Goal: Task Accomplishment & Management: Manage account settings

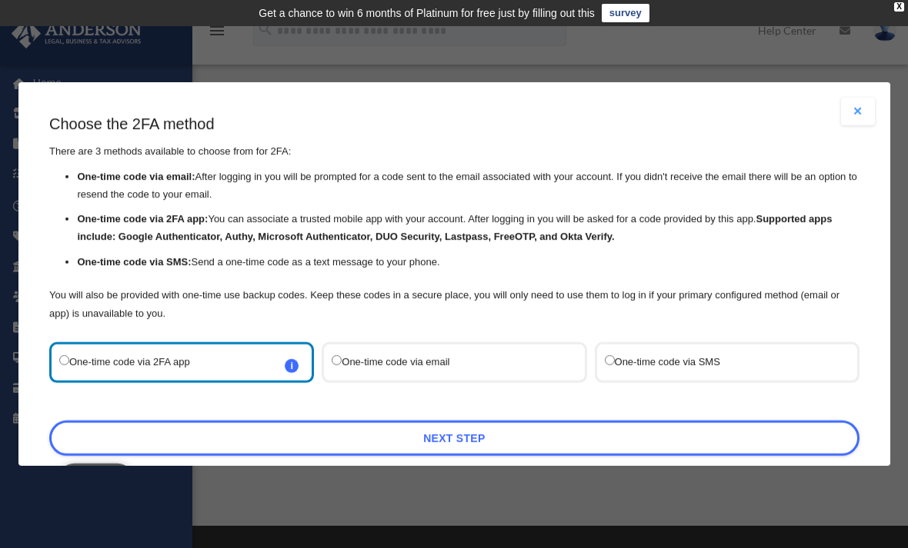
click at [99, 464] on button "Cancel" at bounding box center [96, 481] width 78 height 35
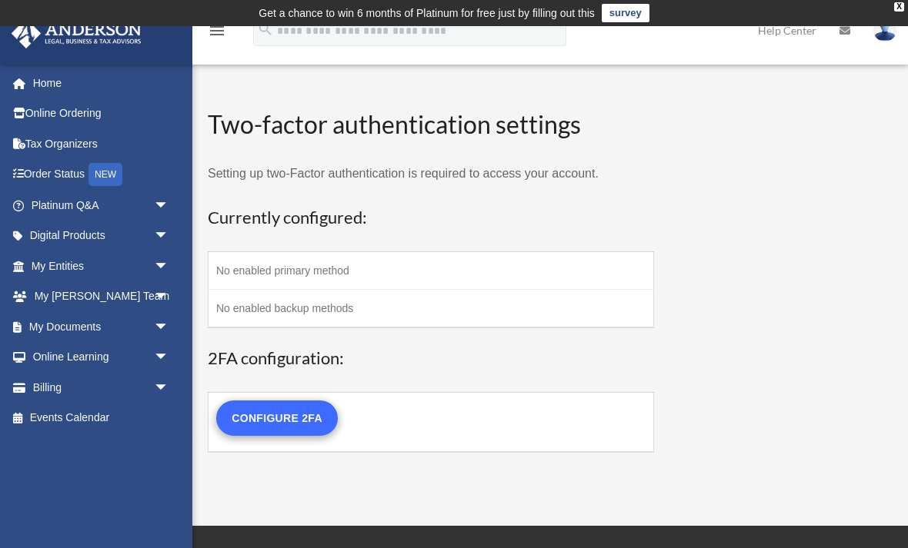
click at [278, 408] on link "Configure 2FA" at bounding box center [277, 418] width 122 height 35
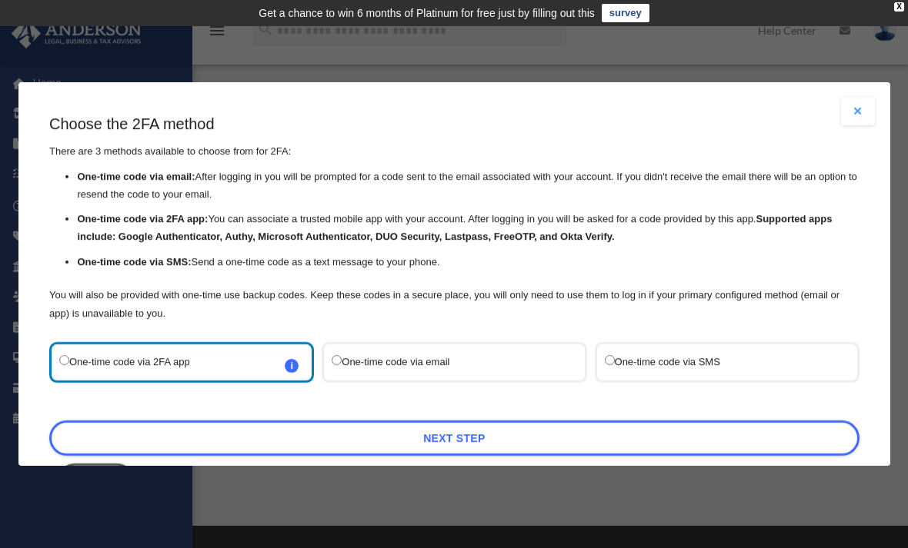
click at [645, 352] on label "One-time code via SMS" at bounding box center [718, 362] width 229 height 21
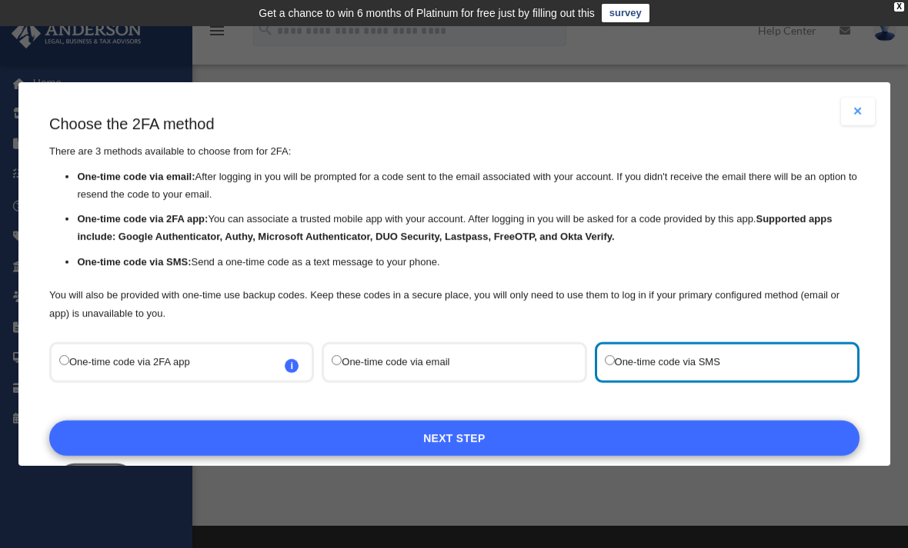
click at [537, 424] on link "Next Step" at bounding box center [454, 438] width 810 height 35
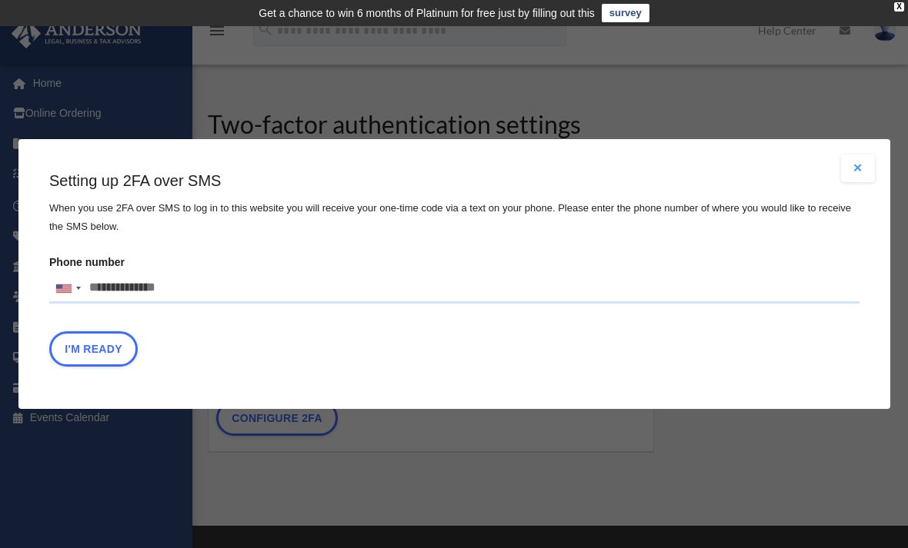
click at [131, 287] on input "Phone number United States +1 United Kingdom +44 Afghanistan (‫افغانستان‬‎) +93…" at bounding box center [454, 288] width 810 height 31
type input "**********"
click at [102, 352] on button "I'm Ready" at bounding box center [93, 349] width 88 height 35
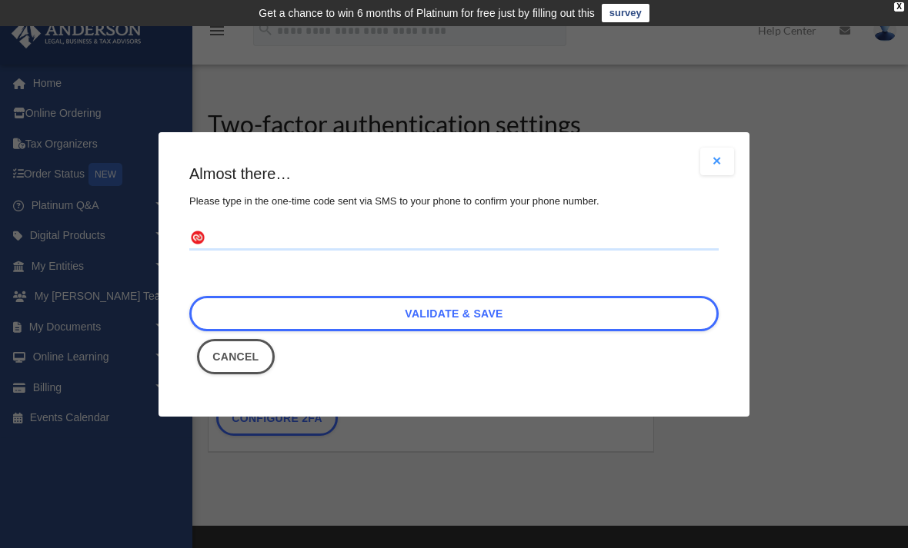
click at [289, 233] on input "text" at bounding box center [453, 238] width 529 height 25
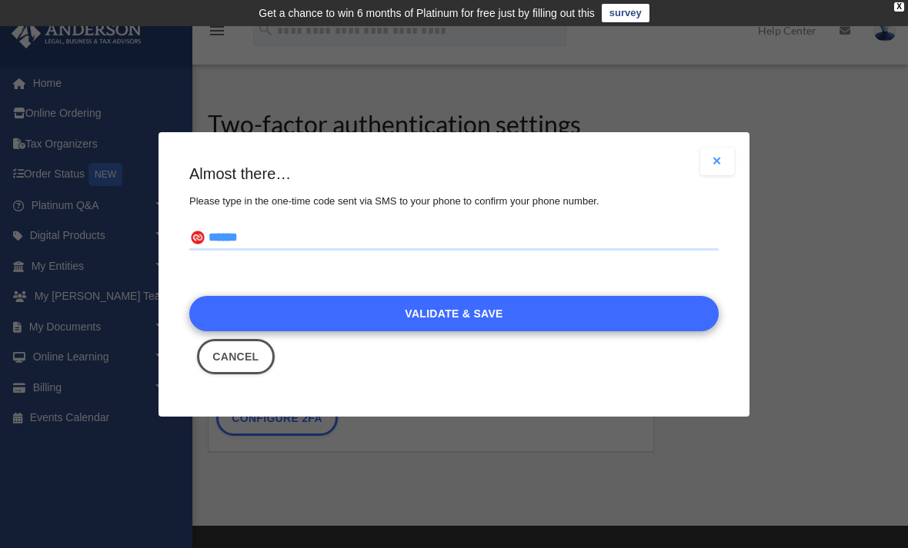
type input "******"
click at [515, 310] on link "Validate & Save" at bounding box center [453, 313] width 529 height 35
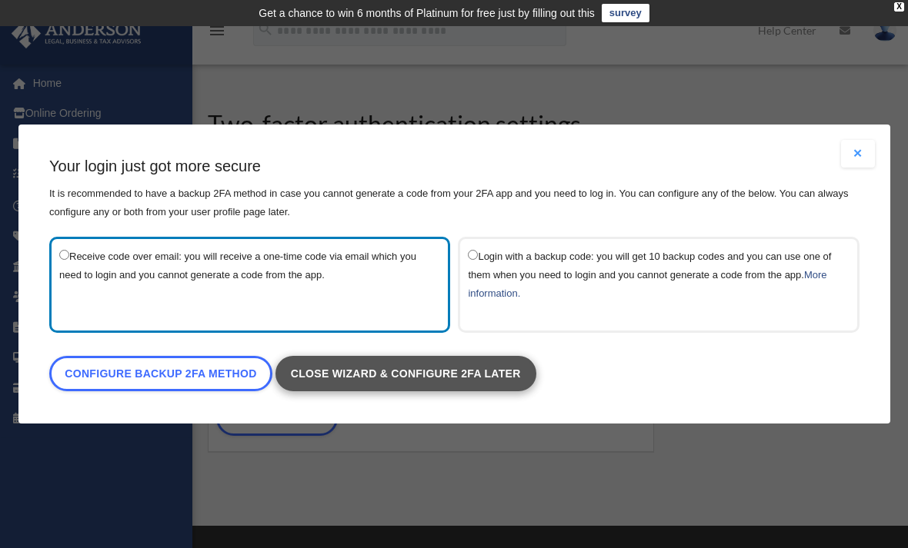
click at [390, 374] on link "Close wizard & configure 2FA later" at bounding box center [405, 373] width 261 height 35
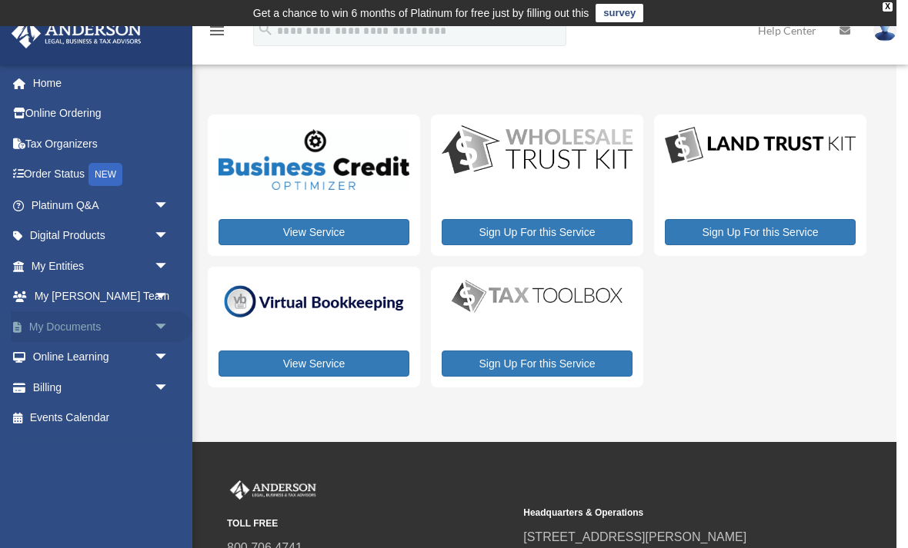
click at [168, 315] on span "arrow_drop_down" at bounding box center [169, 328] width 31 height 32
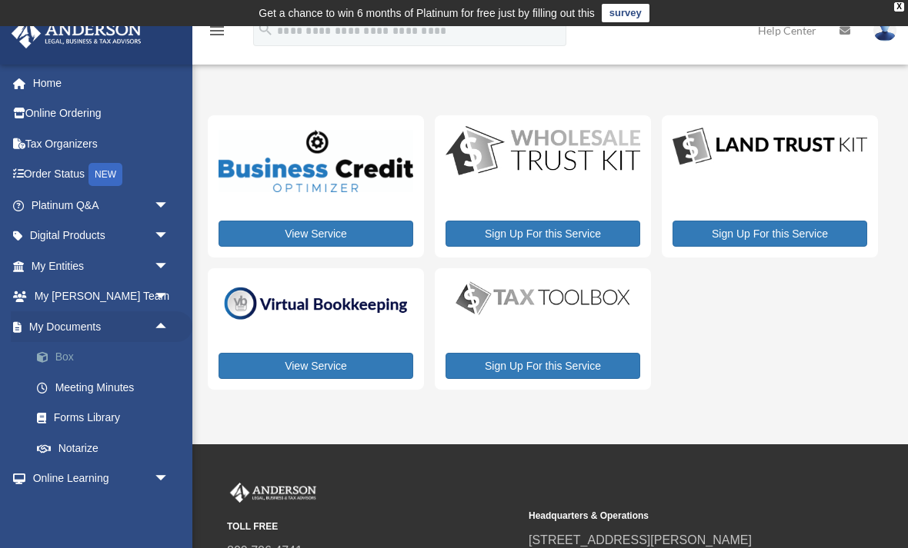
click at [74, 355] on link "Box" at bounding box center [107, 357] width 171 height 31
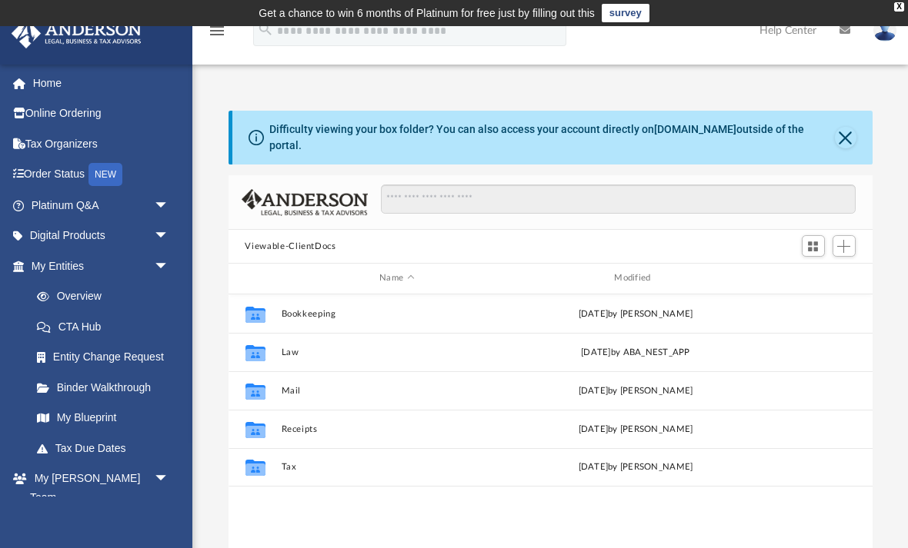
scroll to position [350, 644]
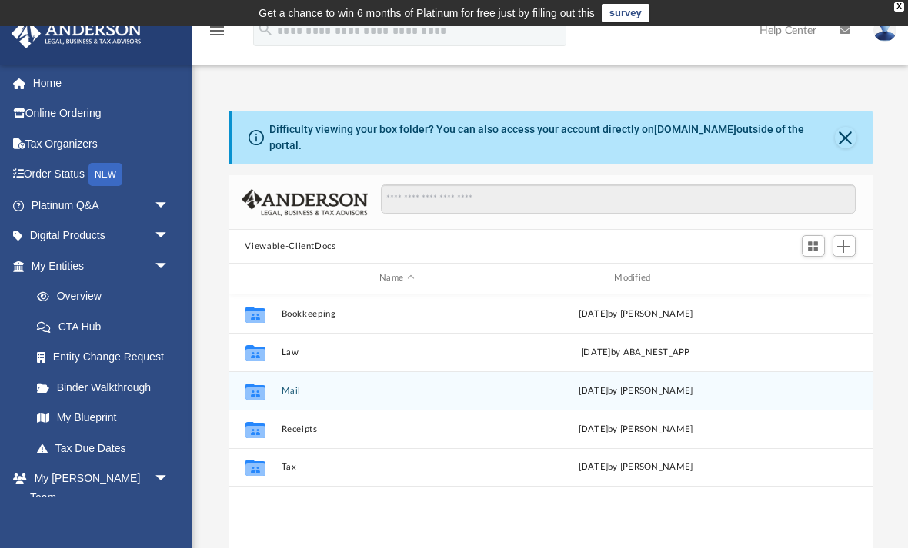
click at [273, 382] on div "Collaborated Folder" at bounding box center [254, 390] width 38 height 25
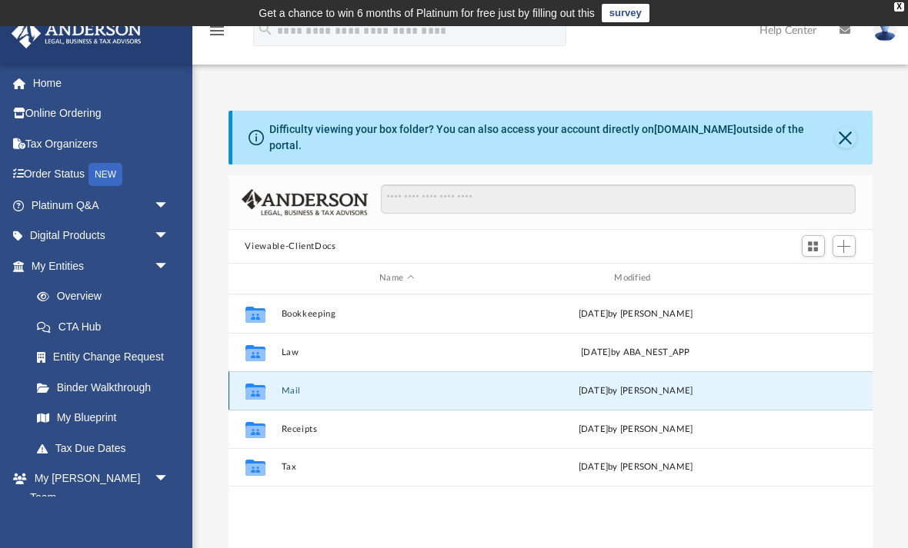
click at [281, 386] on button "Mail" at bounding box center [397, 391] width 232 height 10
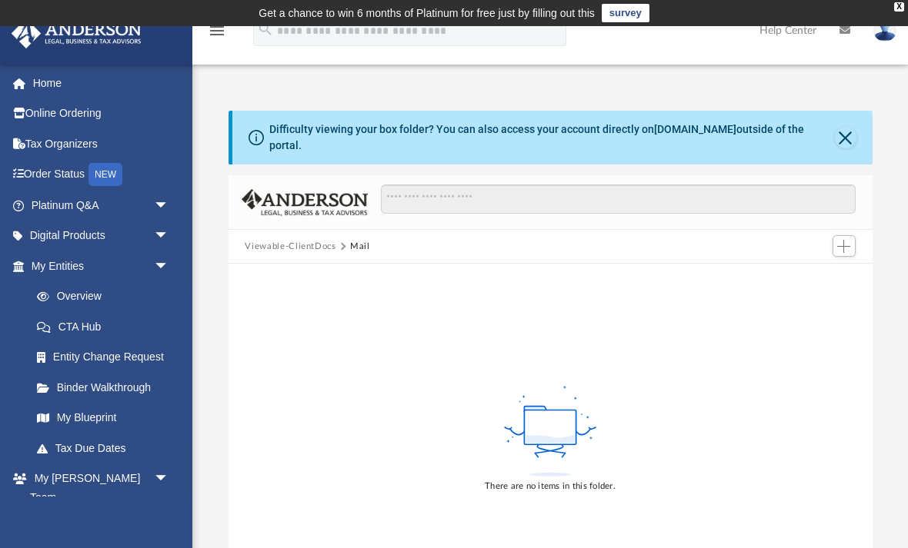
click at [268, 240] on button "Viewable-ClientDocs" at bounding box center [290, 247] width 91 height 14
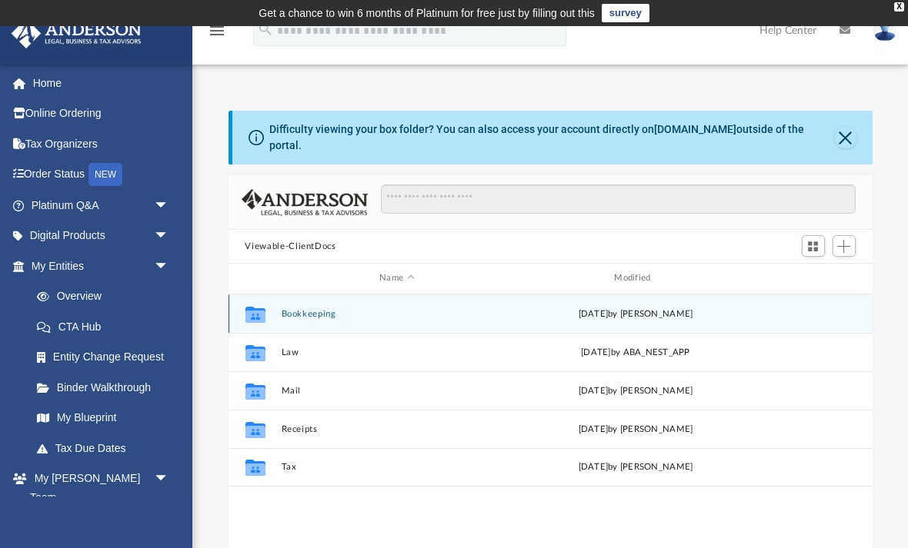
click at [284, 309] on button "Bookkeeping" at bounding box center [397, 314] width 232 height 10
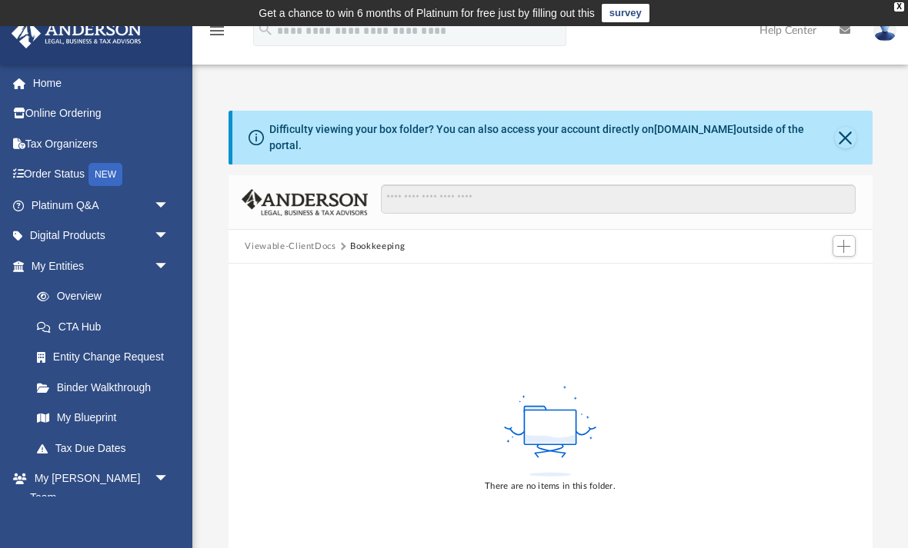
click at [262, 240] on button "Viewable-ClientDocs" at bounding box center [290, 247] width 91 height 14
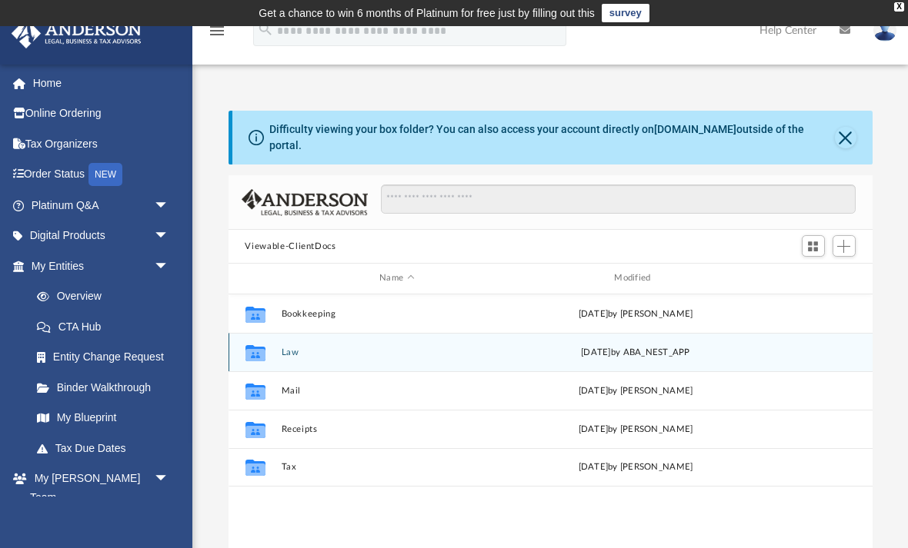
click at [270, 349] on div "Collaborated Folder" at bounding box center [254, 352] width 38 height 25
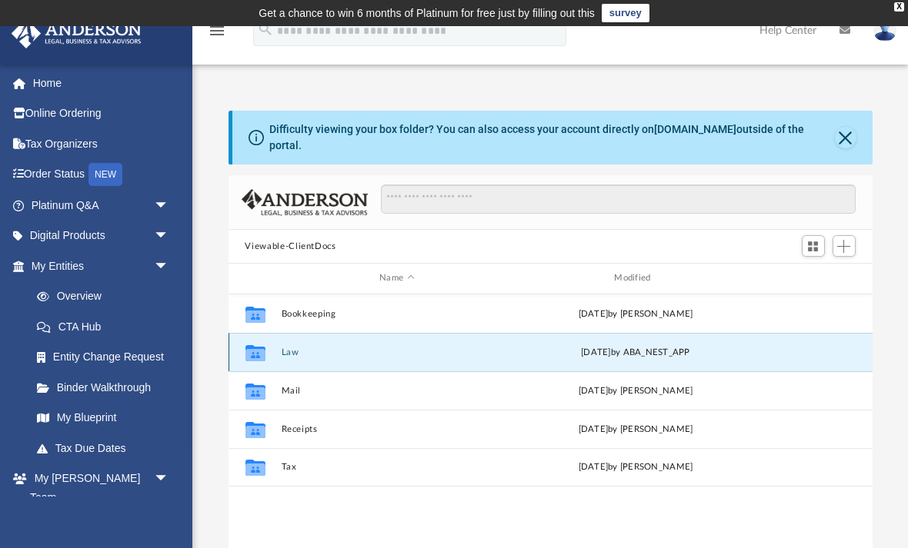
click at [281, 348] on button "Law" at bounding box center [397, 353] width 232 height 10
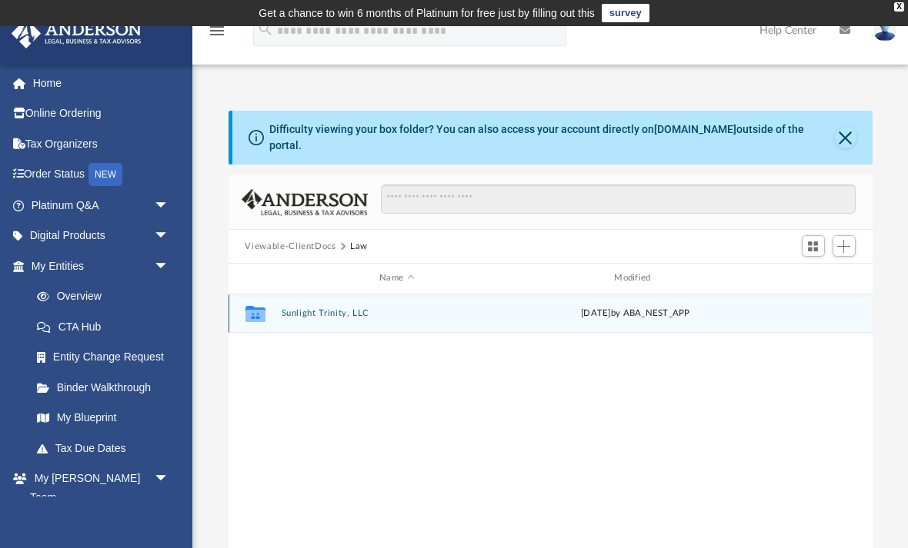
click at [292, 308] on button "Sunlight Trinity, LLC" at bounding box center [397, 313] width 232 height 10
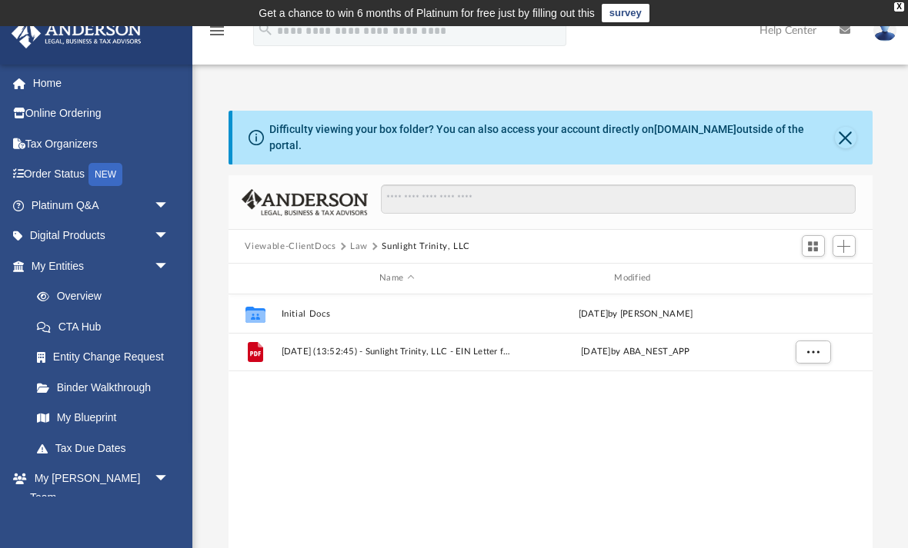
click at [263, 240] on button "Viewable-ClientDocs" at bounding box center [290, 247] width 91 height 14
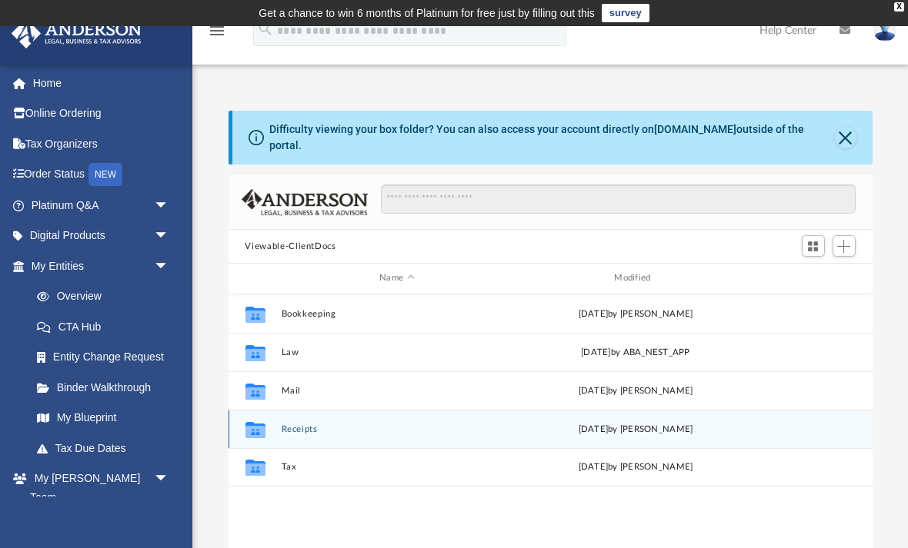
click at [274, 417] on div "Collaborated Folder" at bounding box center [254, 429] width 38 height 25
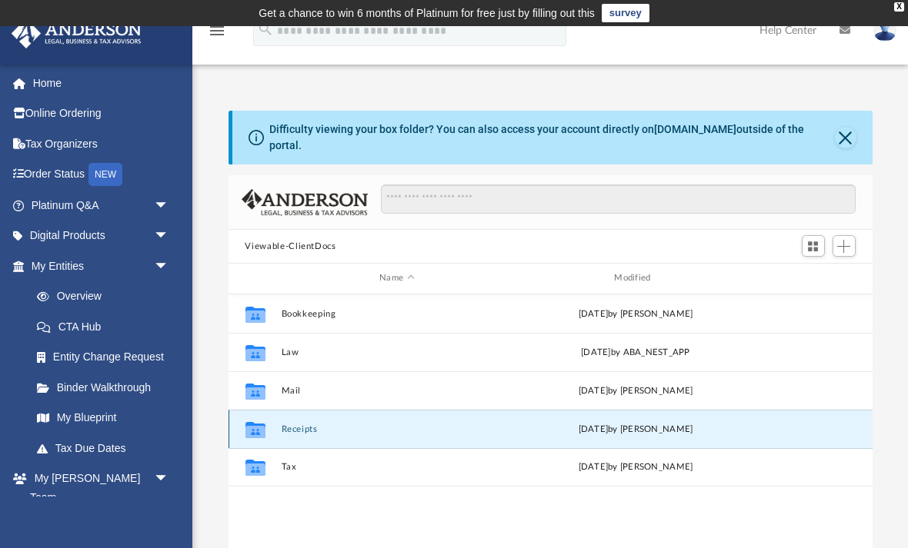
click at [286, 425] on button "Receipts" at bounding box center [397, 430] width 232 height 10
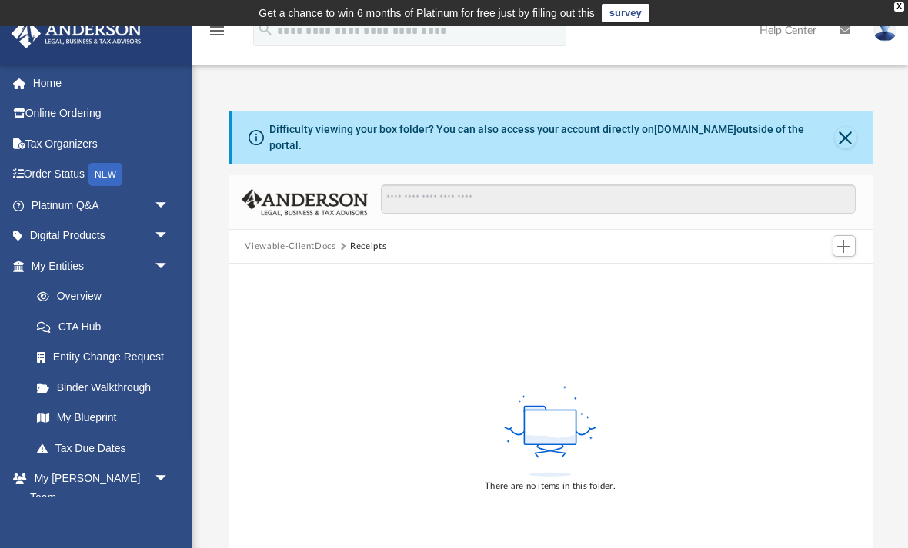
click at [268, 240] on button "Viewable-ClientDocs" at bounding box center [290, 247] width 91 height 14
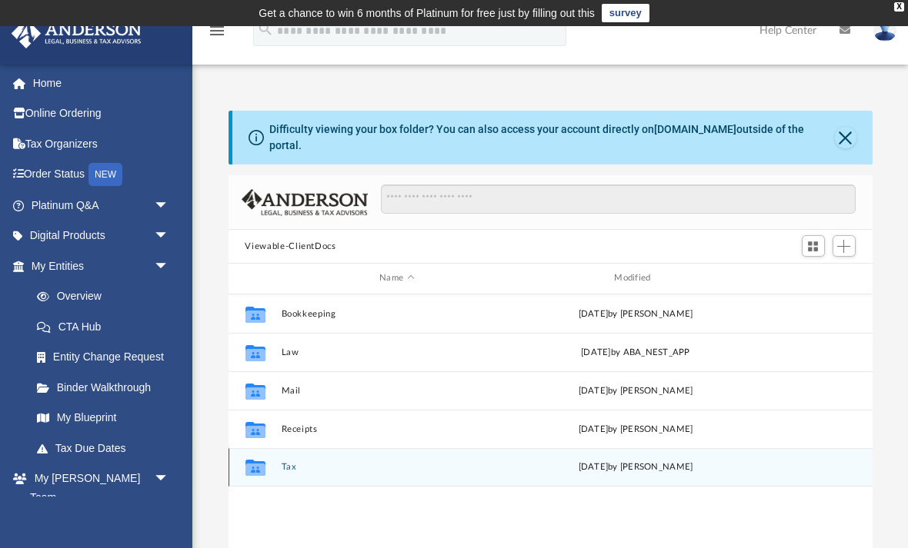
click at [281, 462] on button "Tax" at bounding box center [397, 467] width 232 height 10
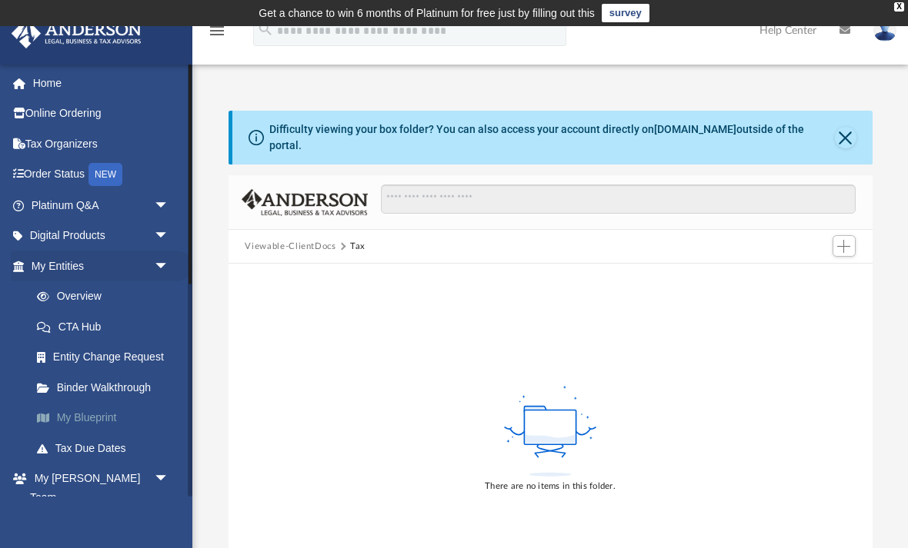
click at [85, 410] on link "My Blueprint" at bounding box center [107, 418] width 171 height 31
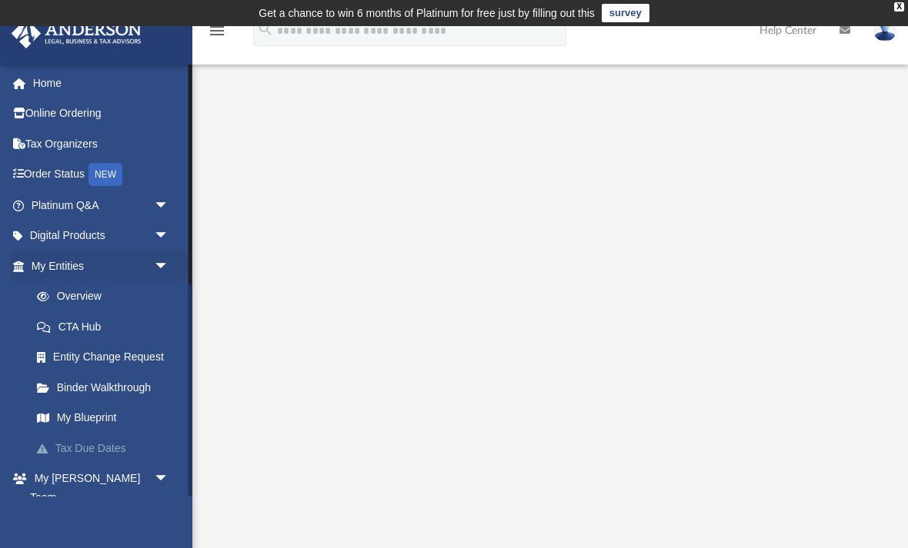
click at [94, 438] on link "Tax Due Dates" at bounding box center [107, 448] width 171 height 31
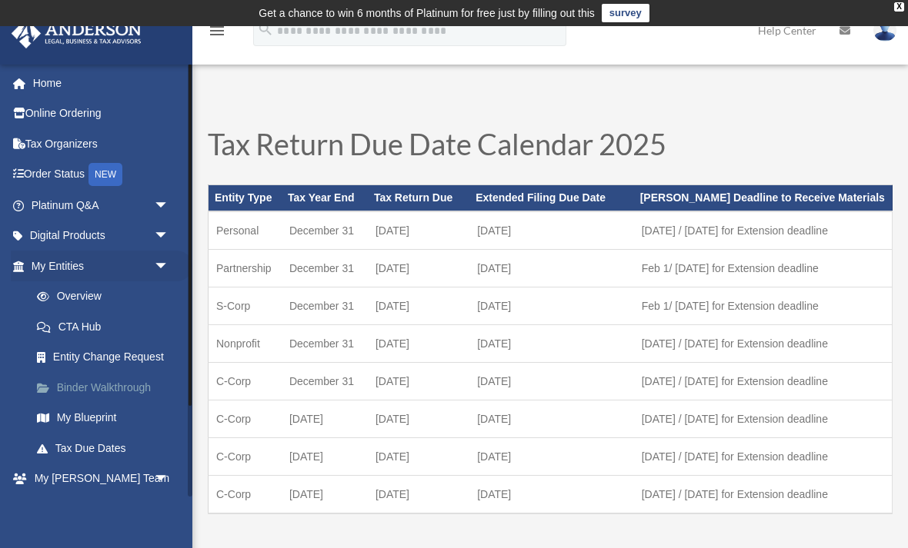
click at [110, 382] on link "Binder Walkthrough" at bounding box center [107, 387] width 171 height 31
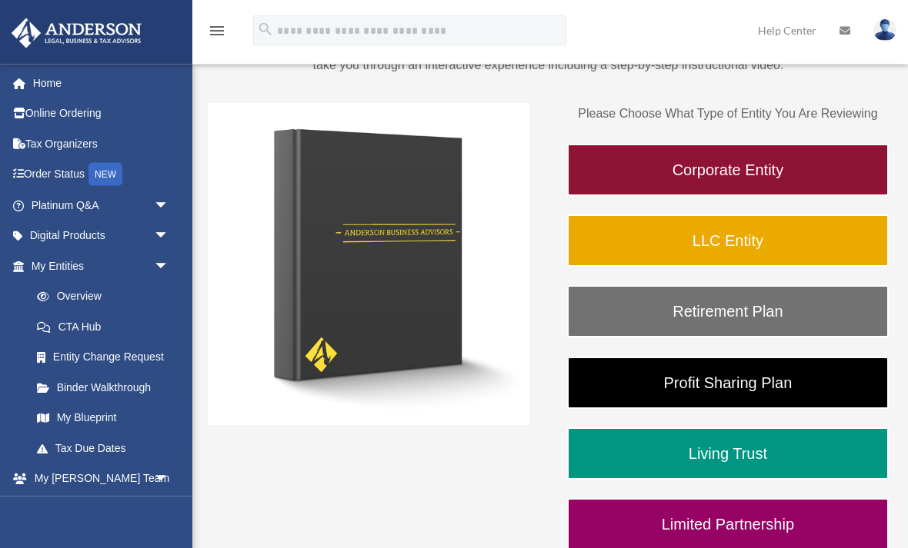
scroll to position [192, 0]
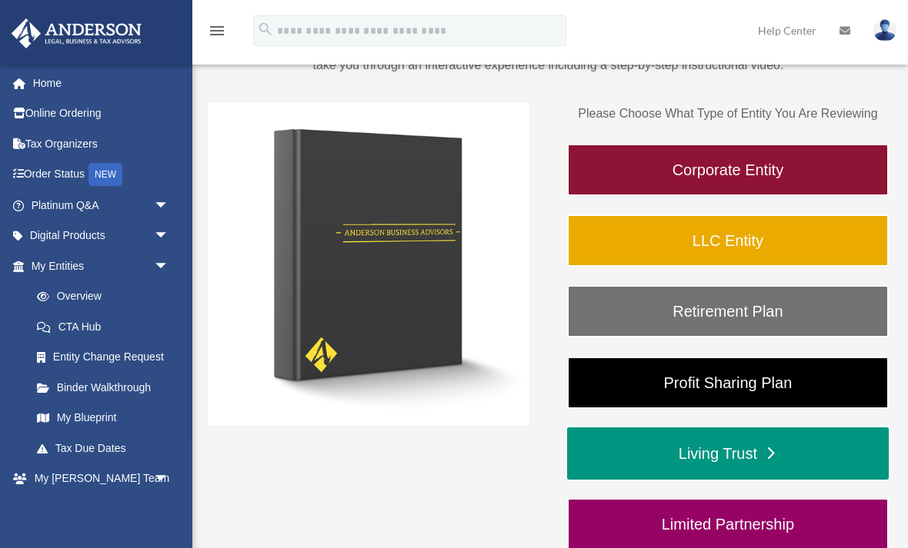
click at [787, 452] on link "Living Trust" at bounding box center [728, 454] width 322 height 52
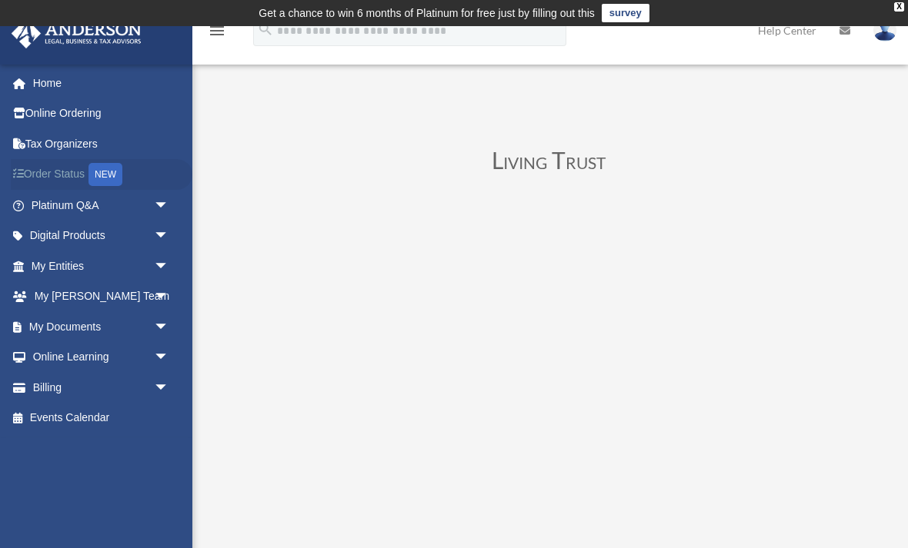
click at [56, 169] on link "Order Status NEW" at bounding box center [102, 175] width 182 height 32
click at [164, 235] on span "arrow_drop_down" at bounding box center [169, 237] width 31 height 32
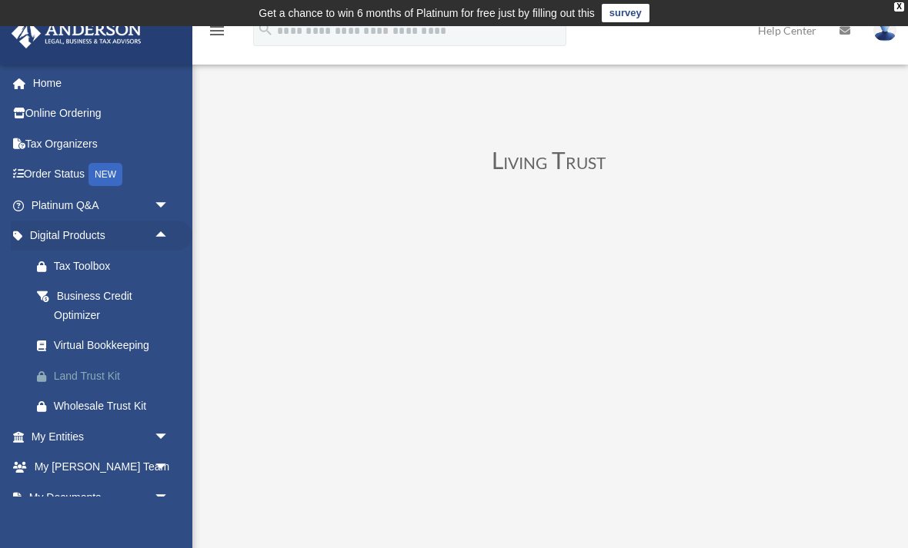
click at [88, 368] on div "Land Trust Kit" at bounding box center [113, 376] width 119 height 19
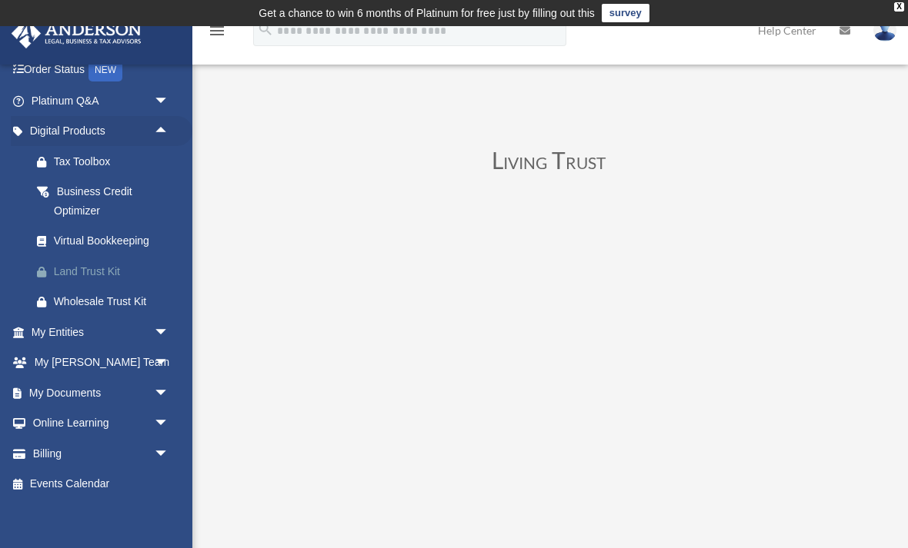
scroll to position [104, 0]
click at [162, 386] on span "arrow_drop_down" at bounding box center [169, 394] width 31 height 32
click at [64, 417] on link "Box" at bounding box center [107, 424] width 171 height 31
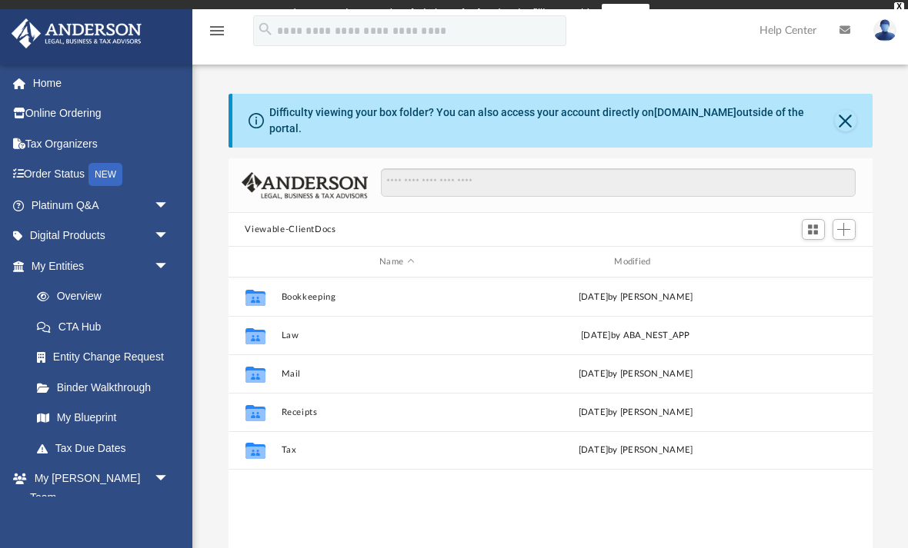
scroll to position [350, 644]
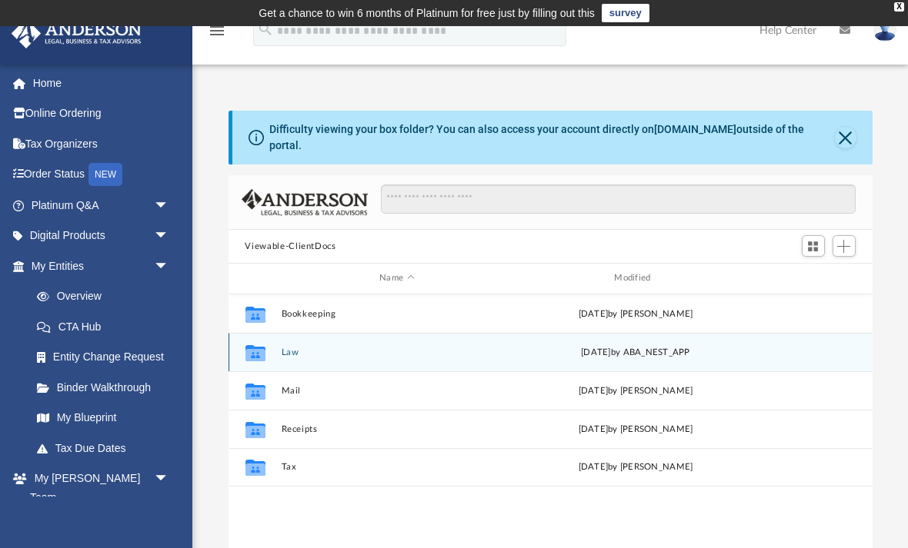
click at [285, 348] on button "Law" at bounding box center [397, 353] width 232 height 10
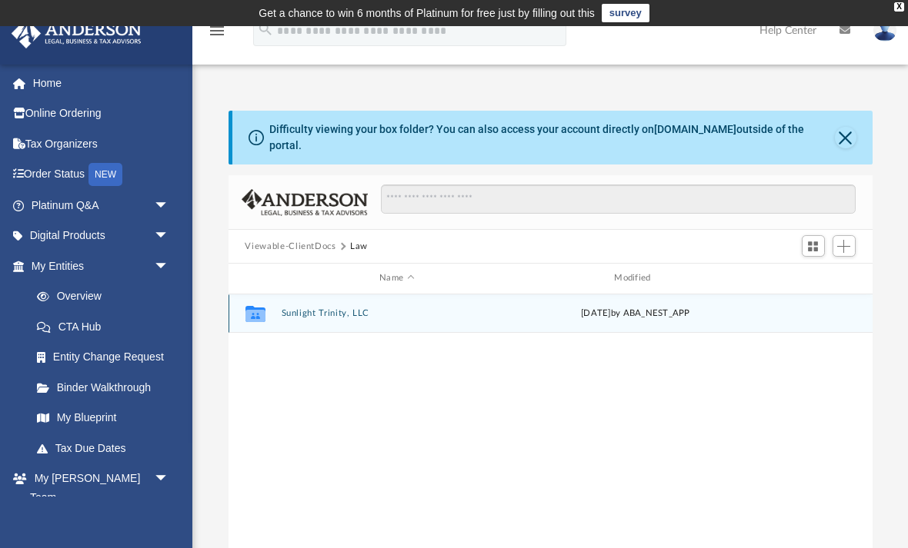
click at [297, 308] on button "Sunlight Trinity, LLC" at bounding box center [397, 313] width 232 height 10
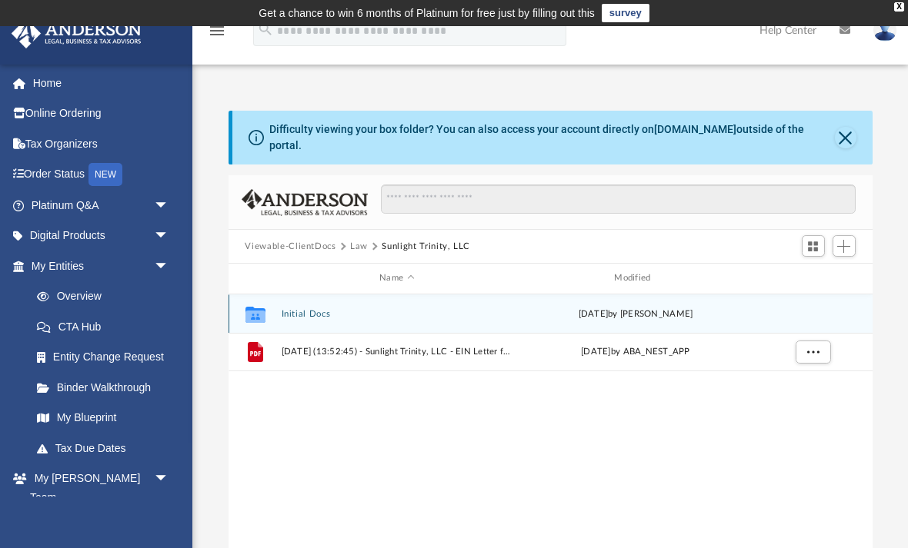
click at [292, 309] on button "Initial Docs" at bounding box center [397, 314] width 232 height 10
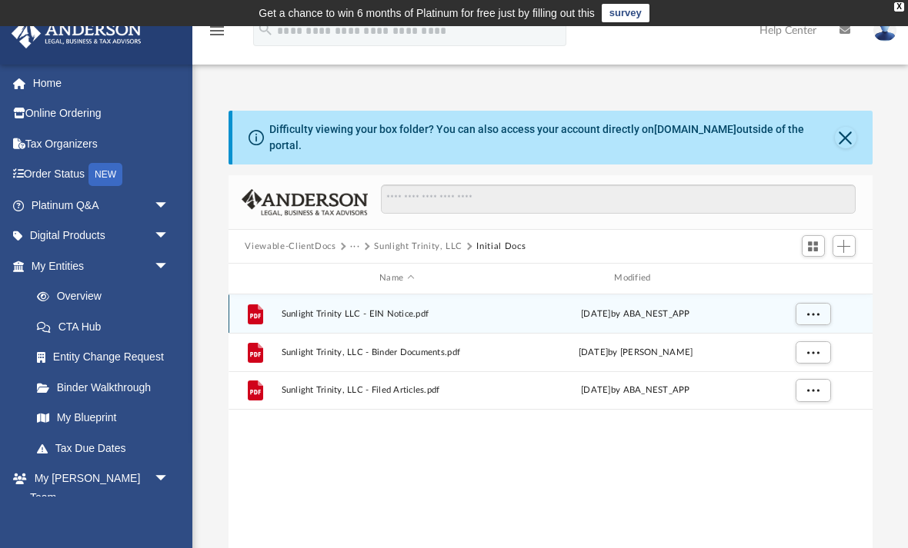
click at [275, 240] on button "Viewable-ClientDocs" at bounding box center [290, 247] width 91 height 14
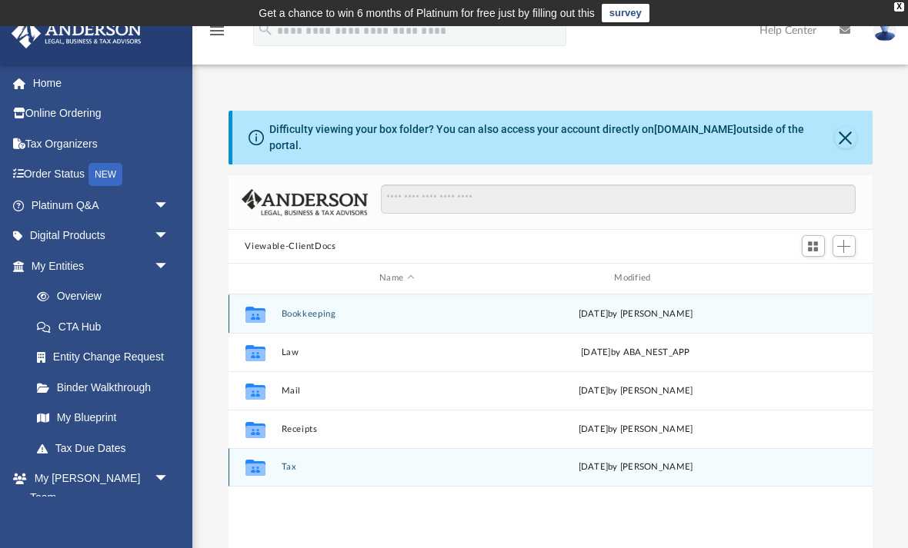
click at [272, 458] on div "Collaborated Folder" at bounding box center [254, 467] width 38 height 25
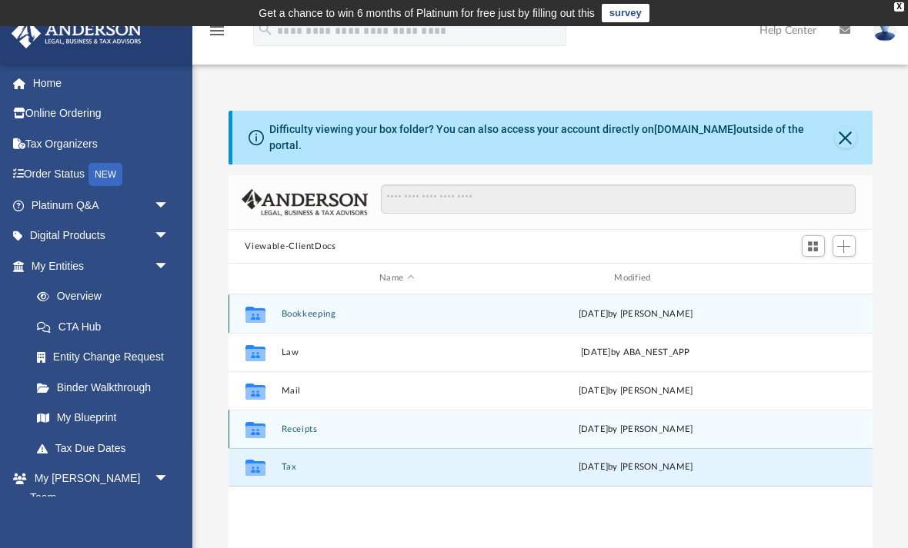
click at [290, 425] on button "Receipts" at bounding box center [397, 430] width 232 height 10
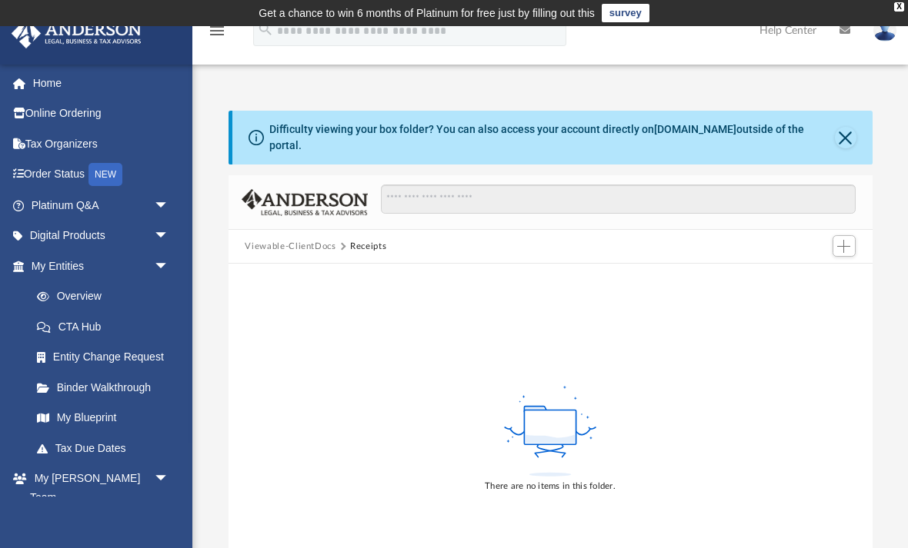
click at [285, 240] on button "Viewable-ClientDocs" at bounding box center [290, 247] width 91 height 14
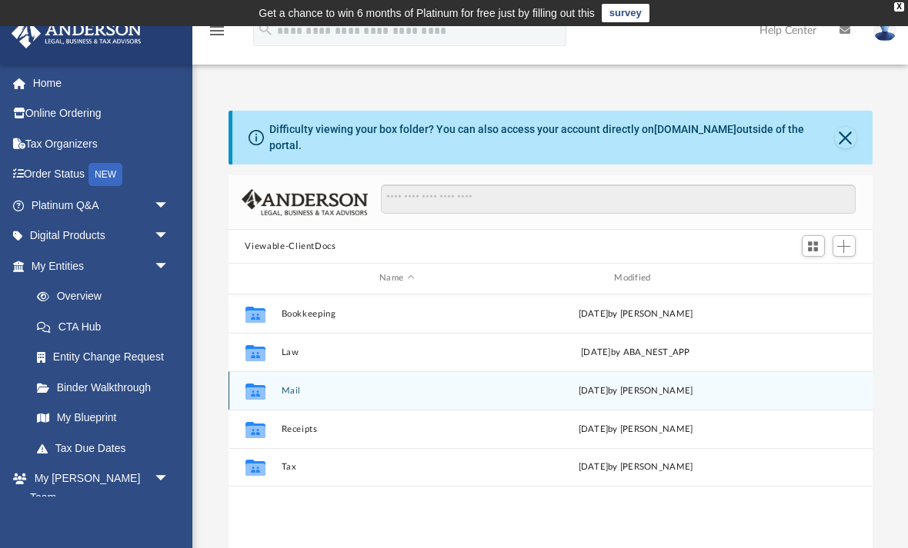
click at [266, 378] on icon "Collaborated Folder" at bounding box center [254, 390] width 25 height 25
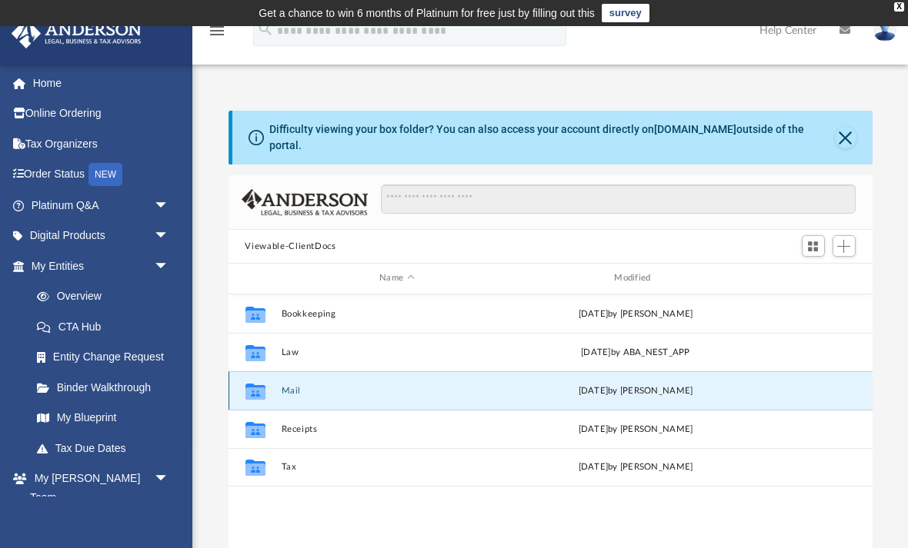
click at [274, 378] on div "Collaborated Folder" at bounding box center [254, 390] width 38 height 25
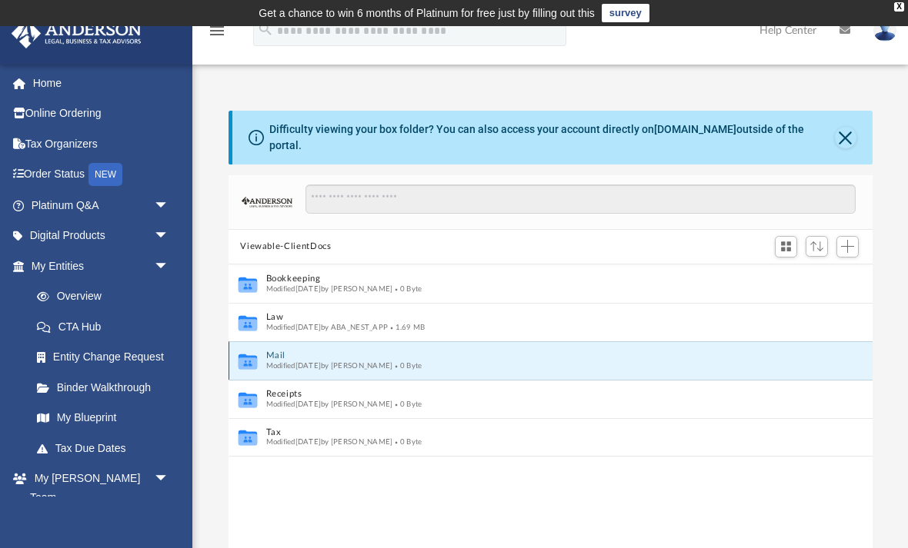
scroll to position [1, 1]
